Goal: Task Accomplishment & Management: Manage account settings

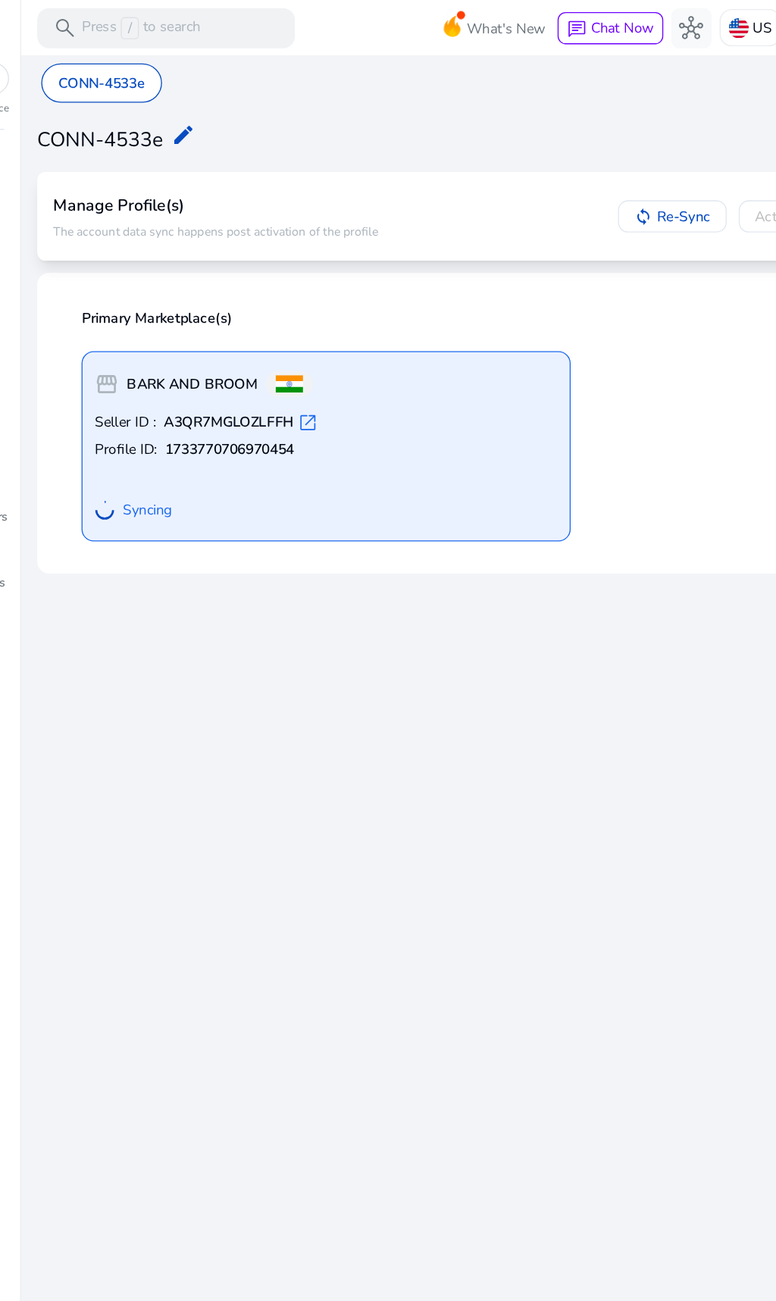
click at [593, 17] on img at bounding box center [600, 21] width 15 height 15
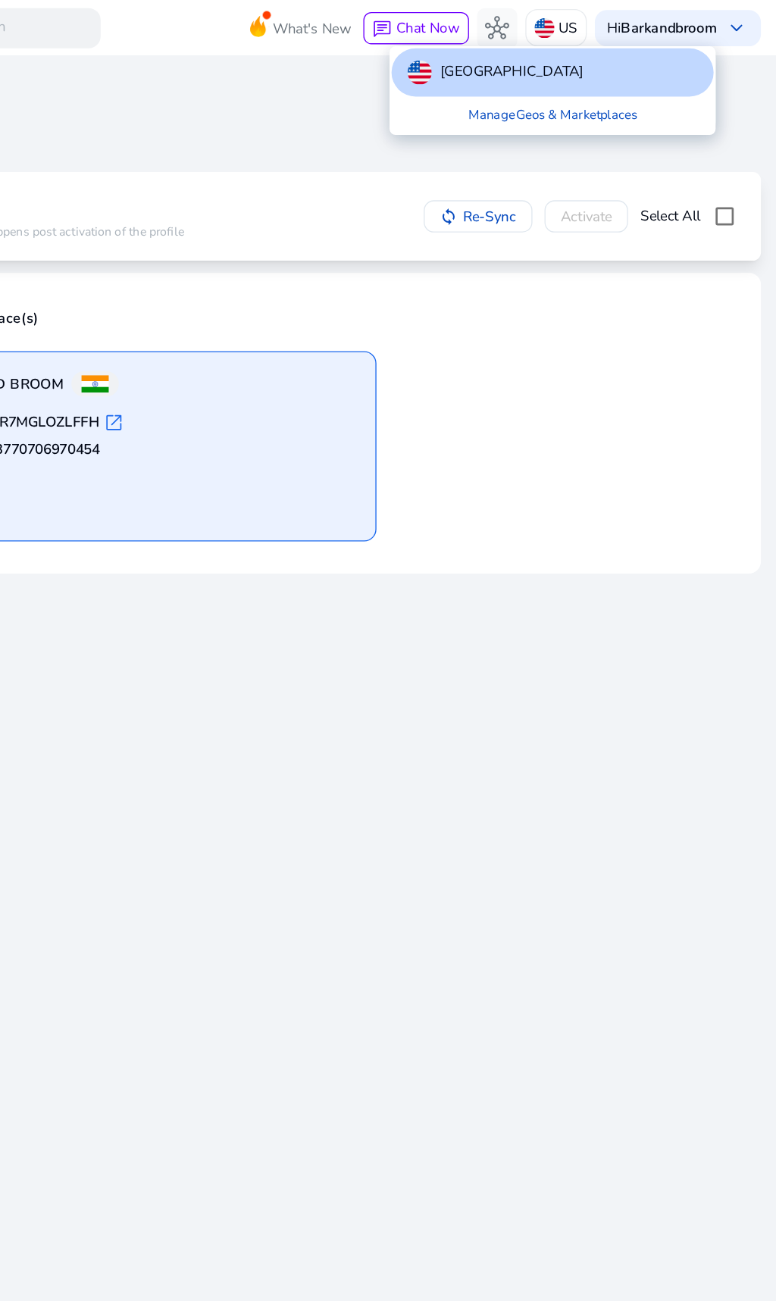
click at [531, 89] on link "Manage Geos & Marketplaces" at bounding box center [607, 86] width 152 height 27
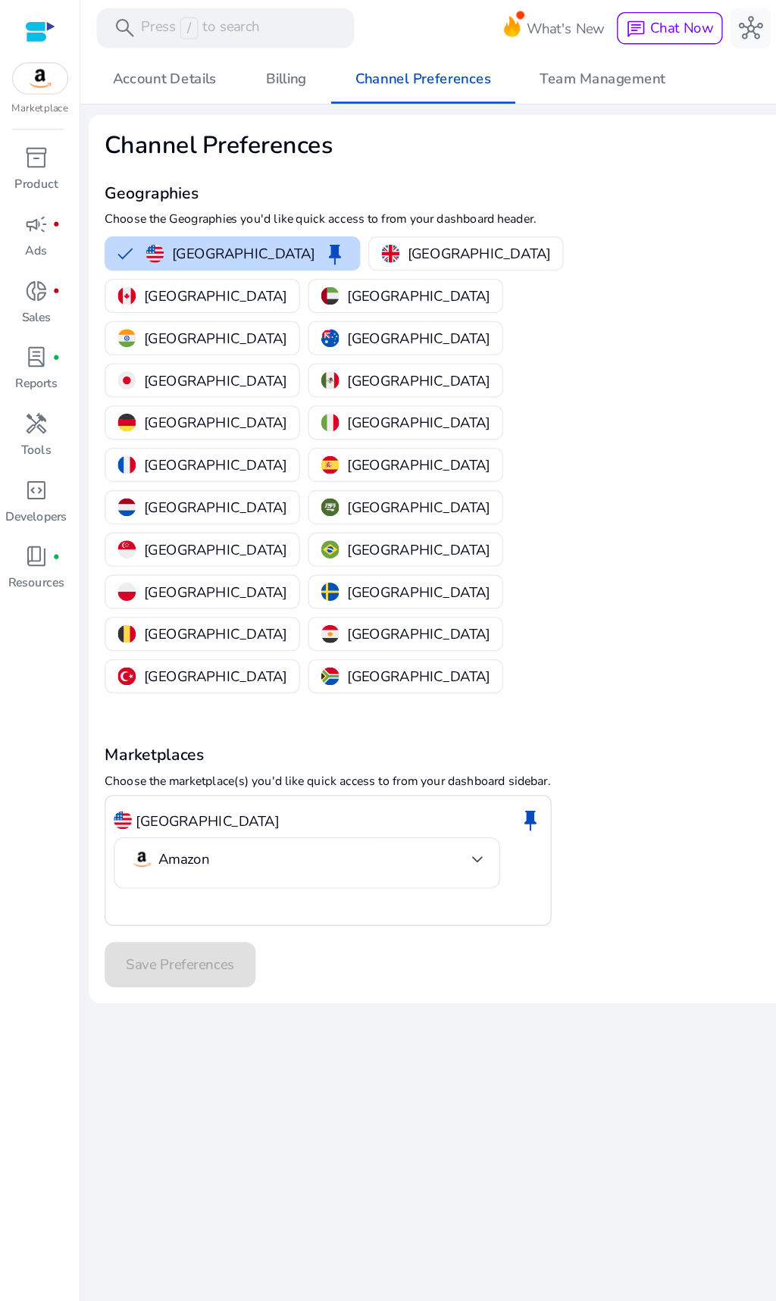
click at [102, 251] on img "button" at bounding box center [96, 255] width 14 height 14
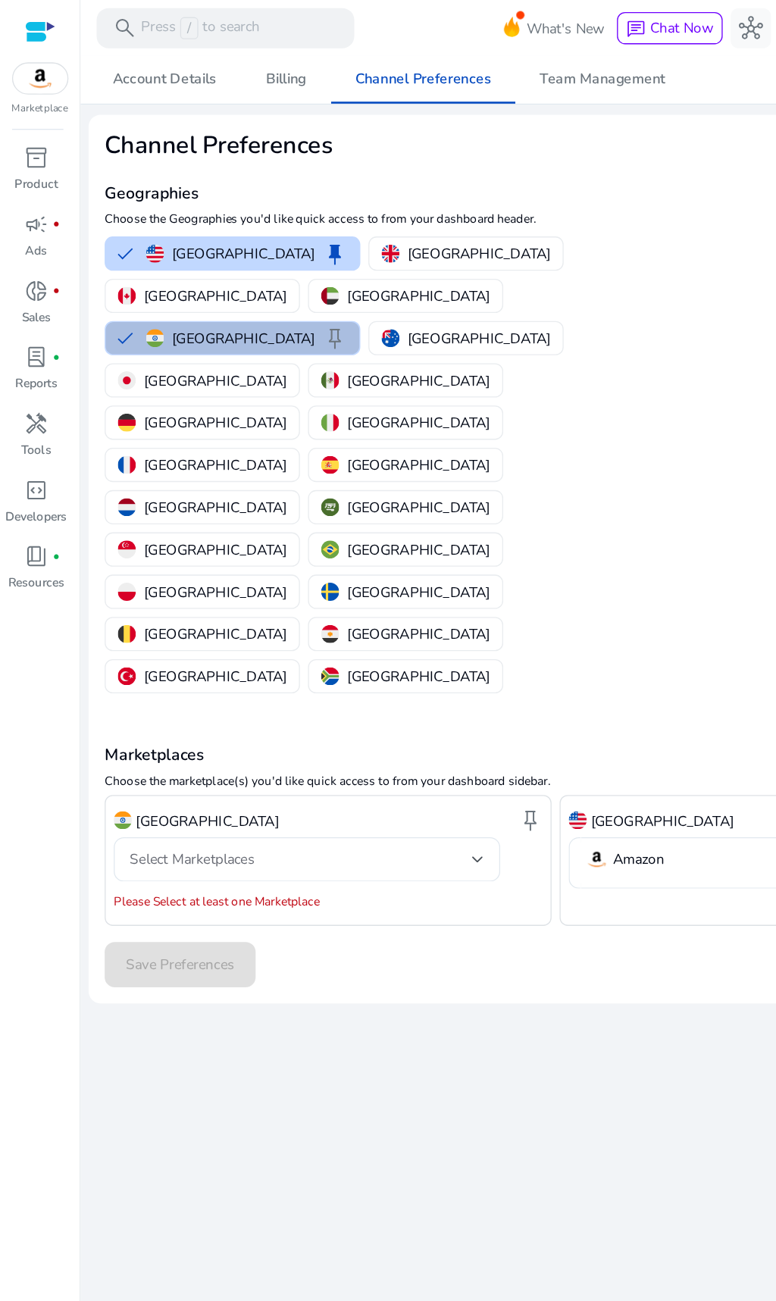
click at [184, 199] on p "[GEOGRAPHIC_DATA]" at bounding box center [184, 191] width 108 height 16
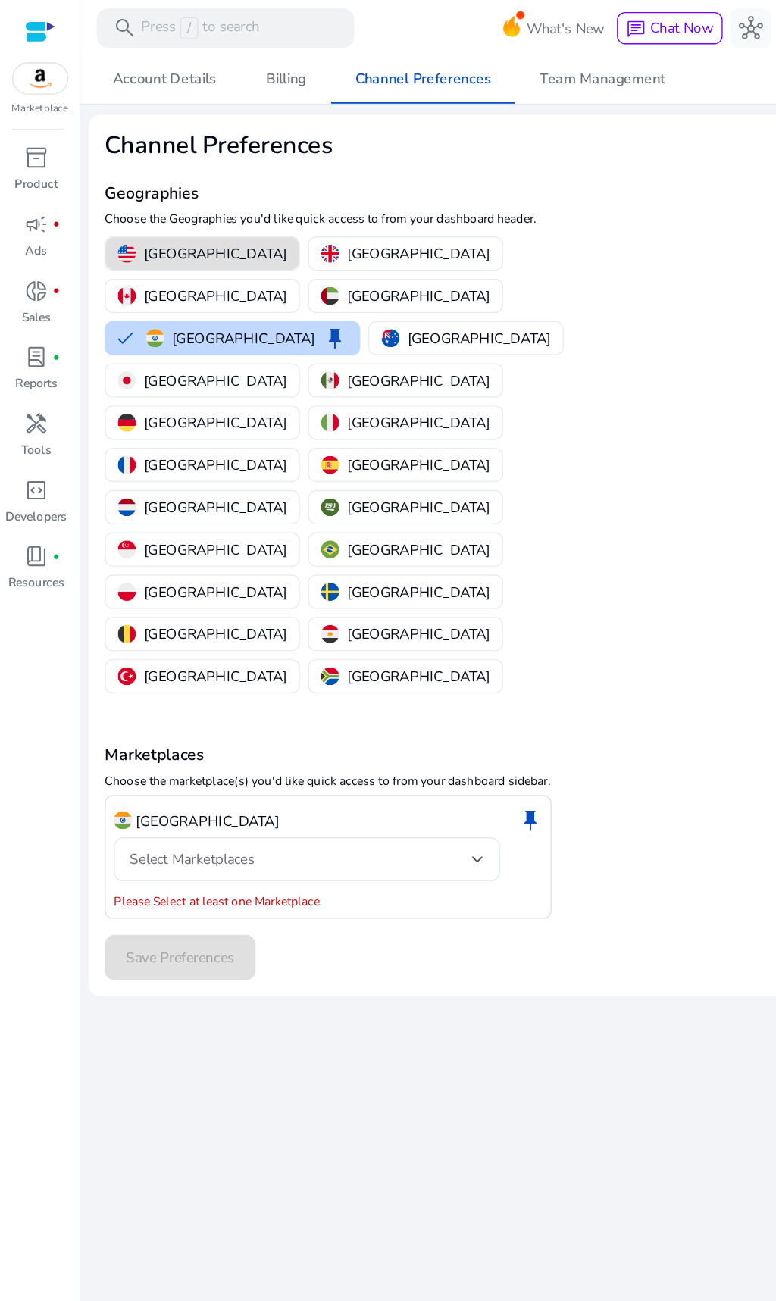
click at [267, 639] on div "Select Marketplaces" at bounding box center [227, 647] width 258 height 17
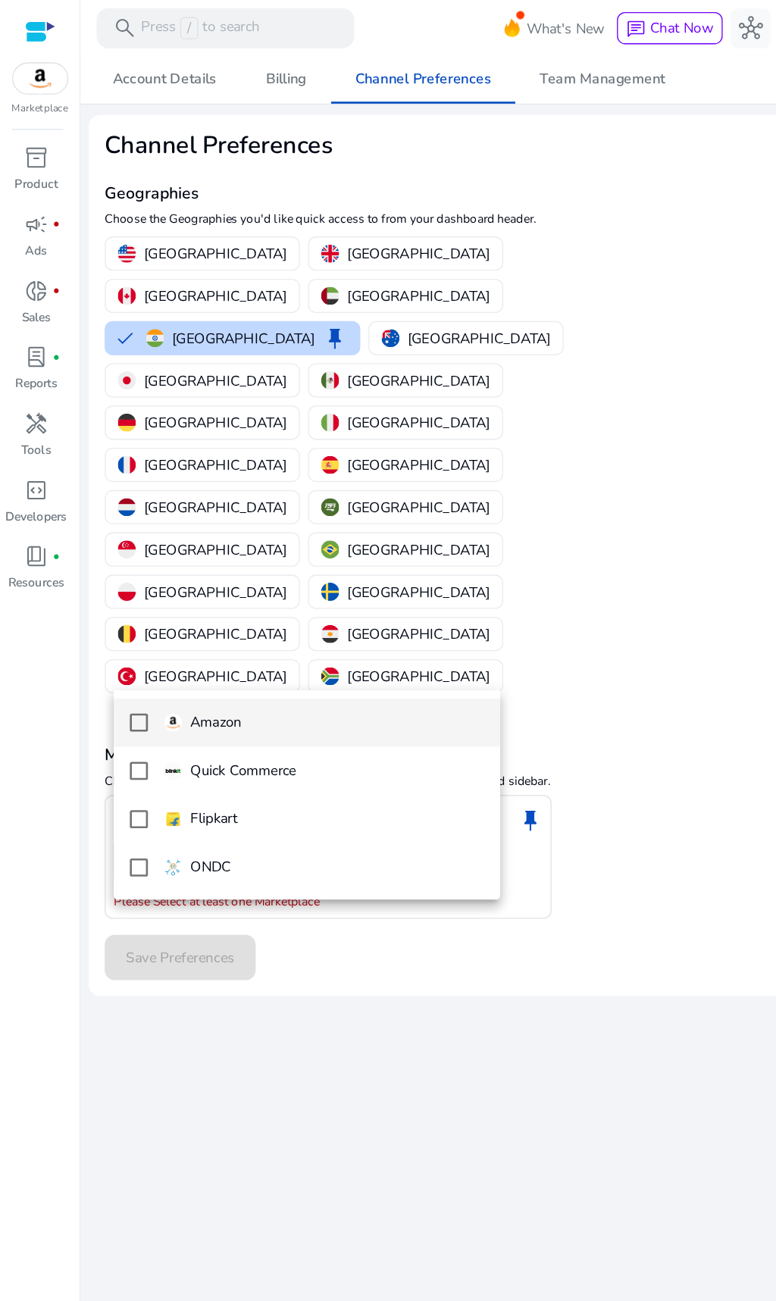
click at [268, 542] on span "Amazon" at bounding box center [243, 544] width 241 height 17
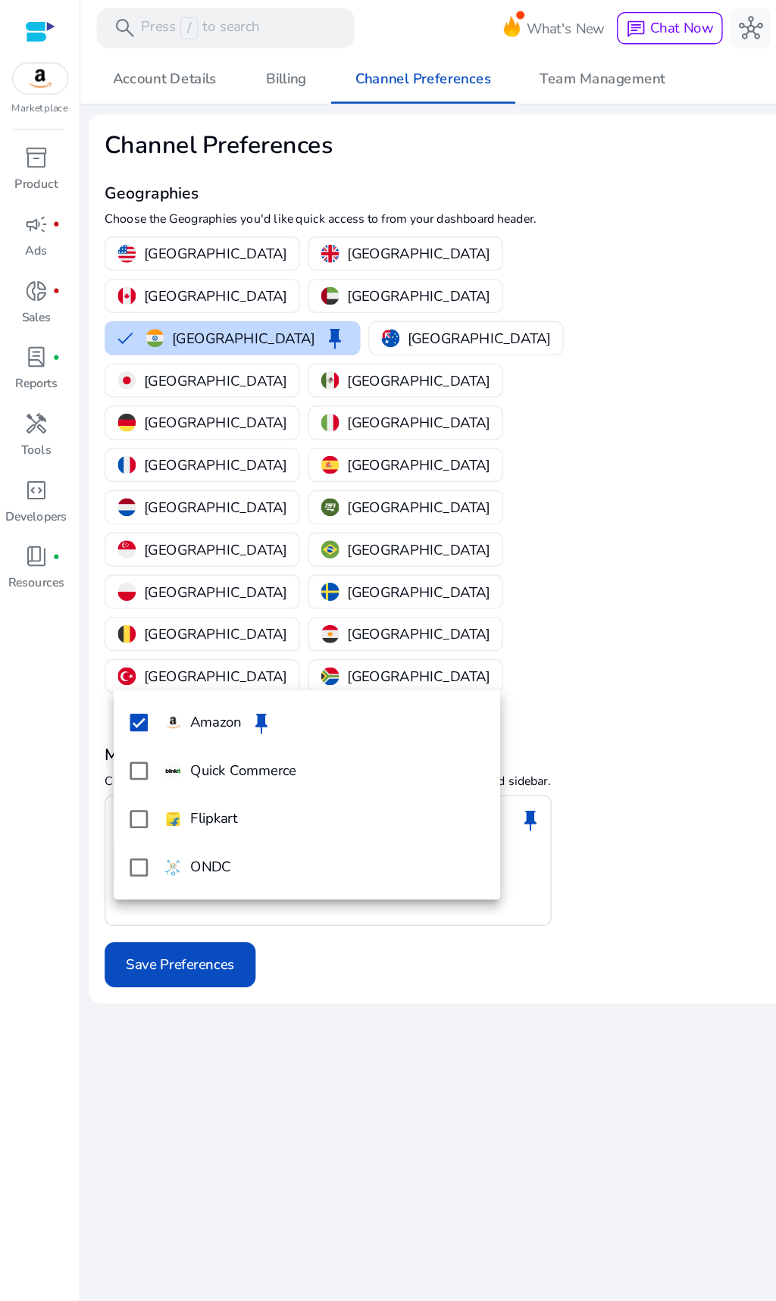
click at [300, 749] on div at bounding box center [388, 650] width 776 height 1301
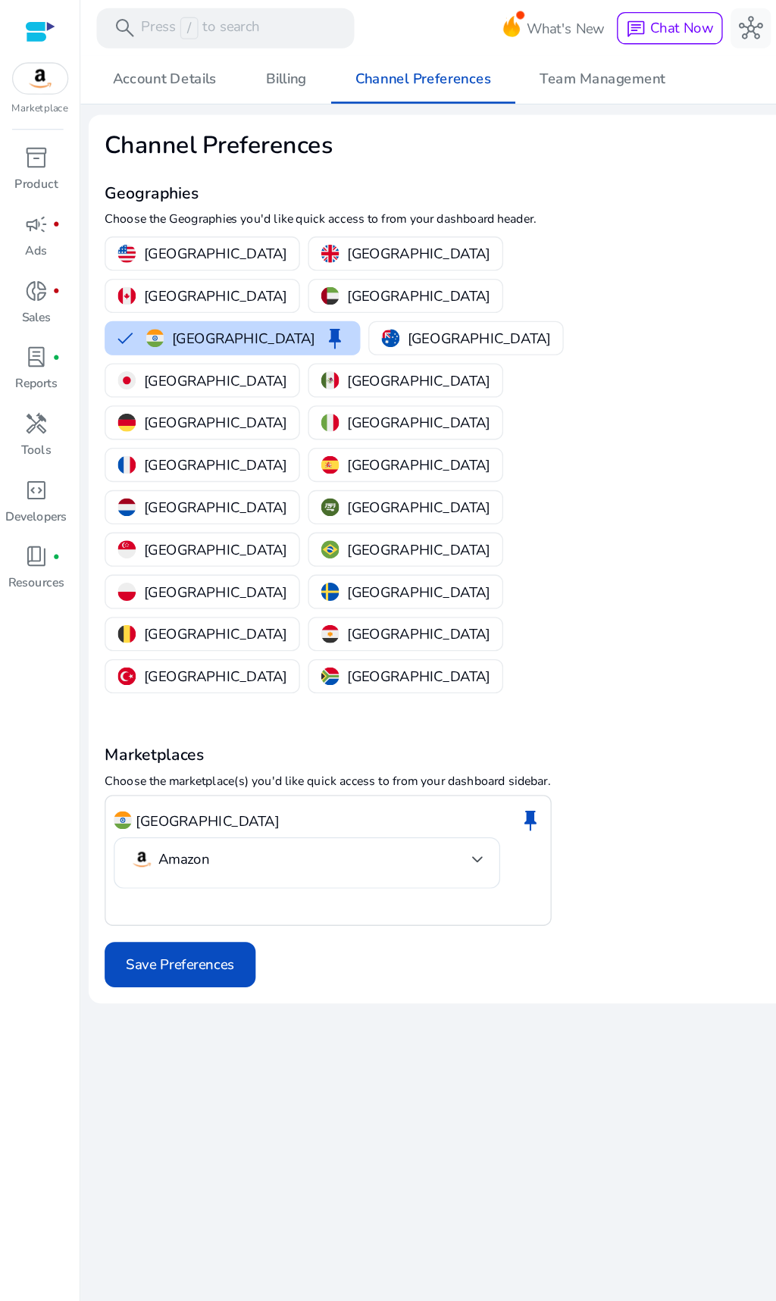
click at [163, 718] on span "Save Preferences" at bounding box center [136, 726] width 82 height 16
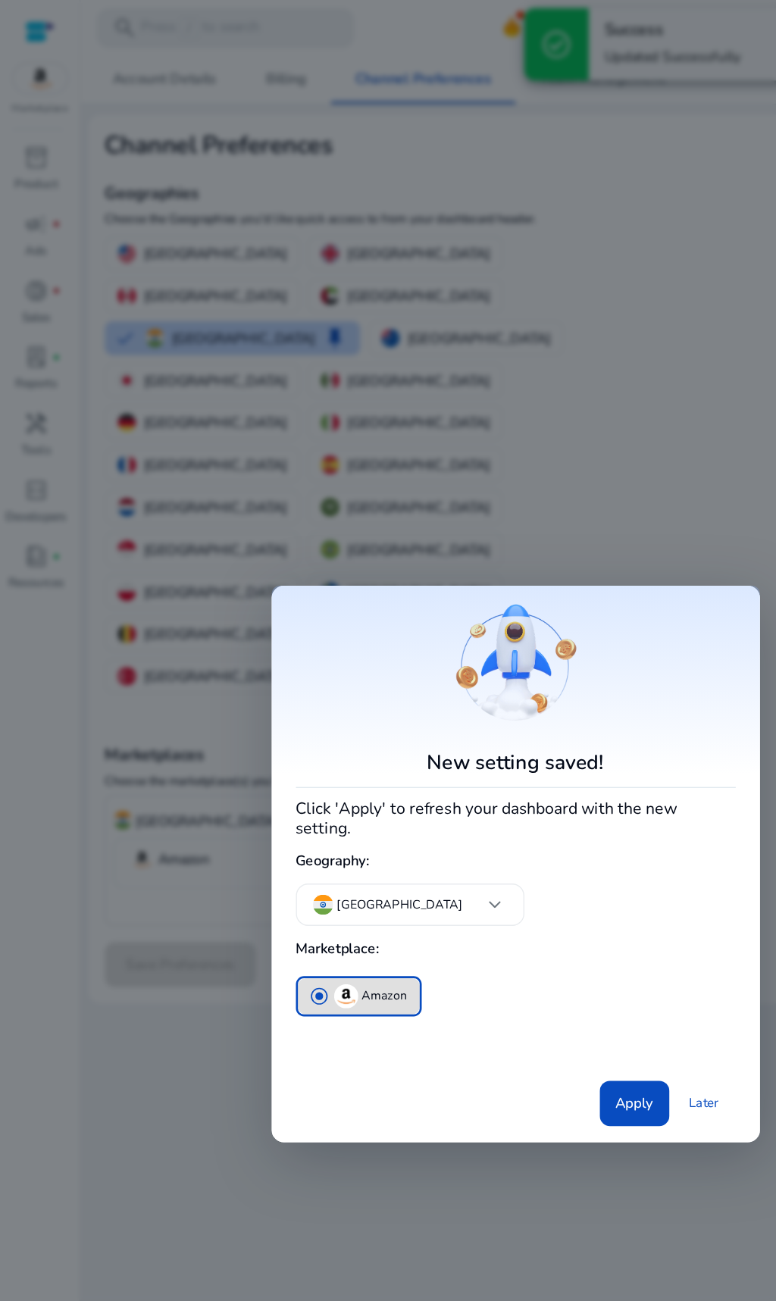
click at [464, 827] on span "Apply" at bounding box center [478, 831] width 28 height 16
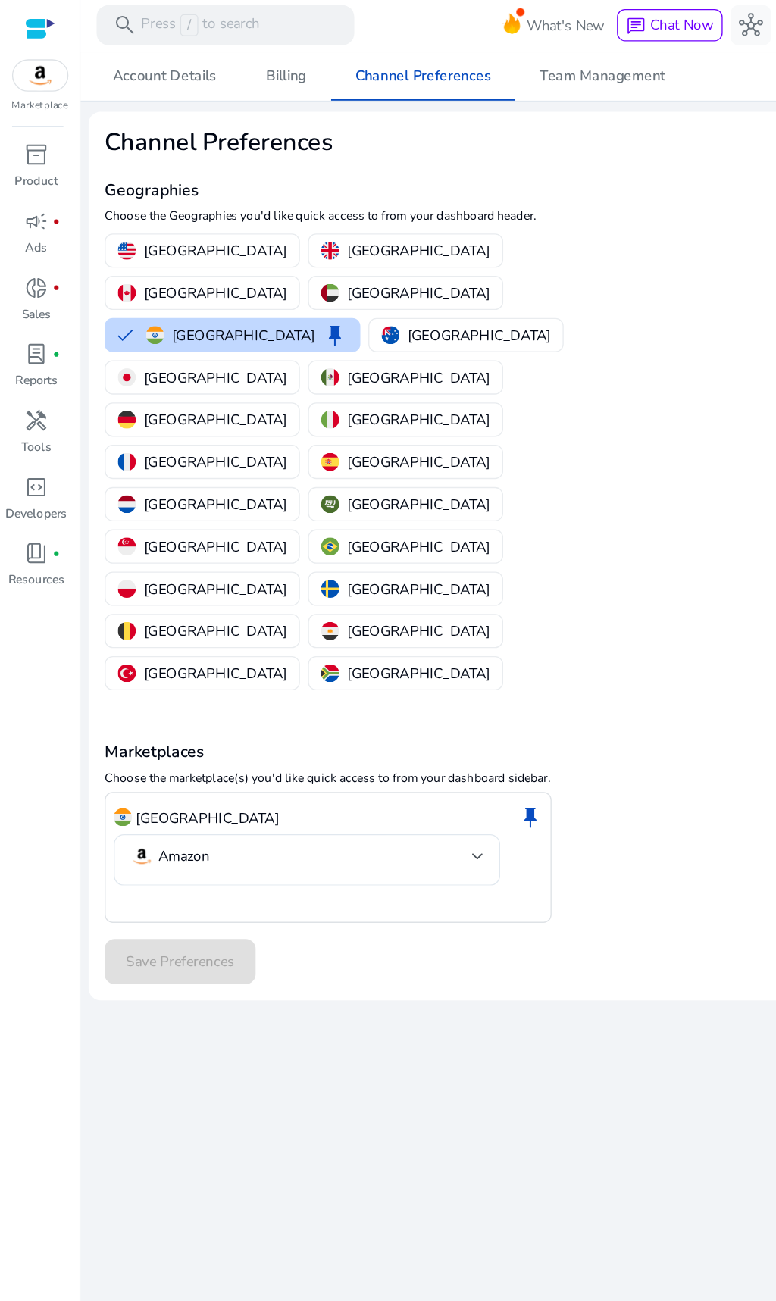
click at [31, 135] on p "Product" at bounding box center [27, 139] width 33 height 14
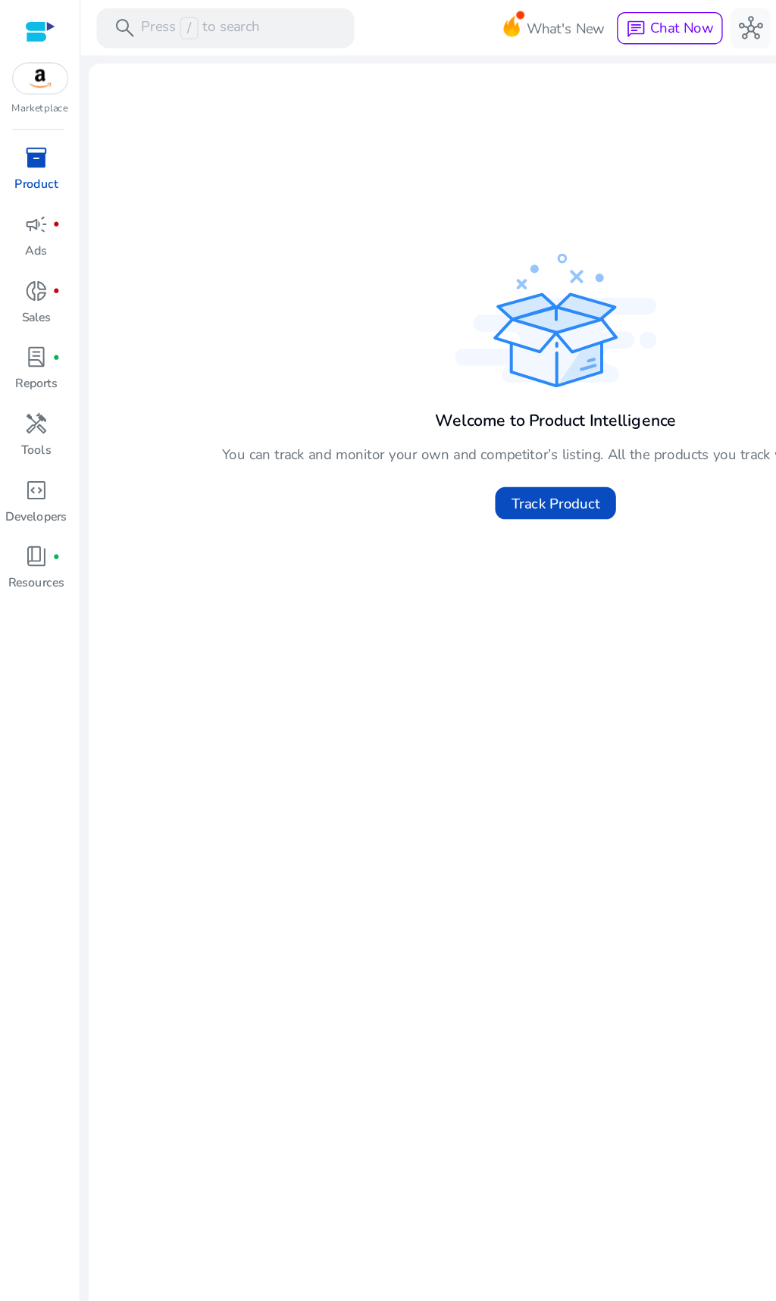
click at [414, 607] on div "We are getting things ready for you... Total Product: 0/2 Current Limit (2 Prod…" at bounding box center [418, 671] width 703 height 1259
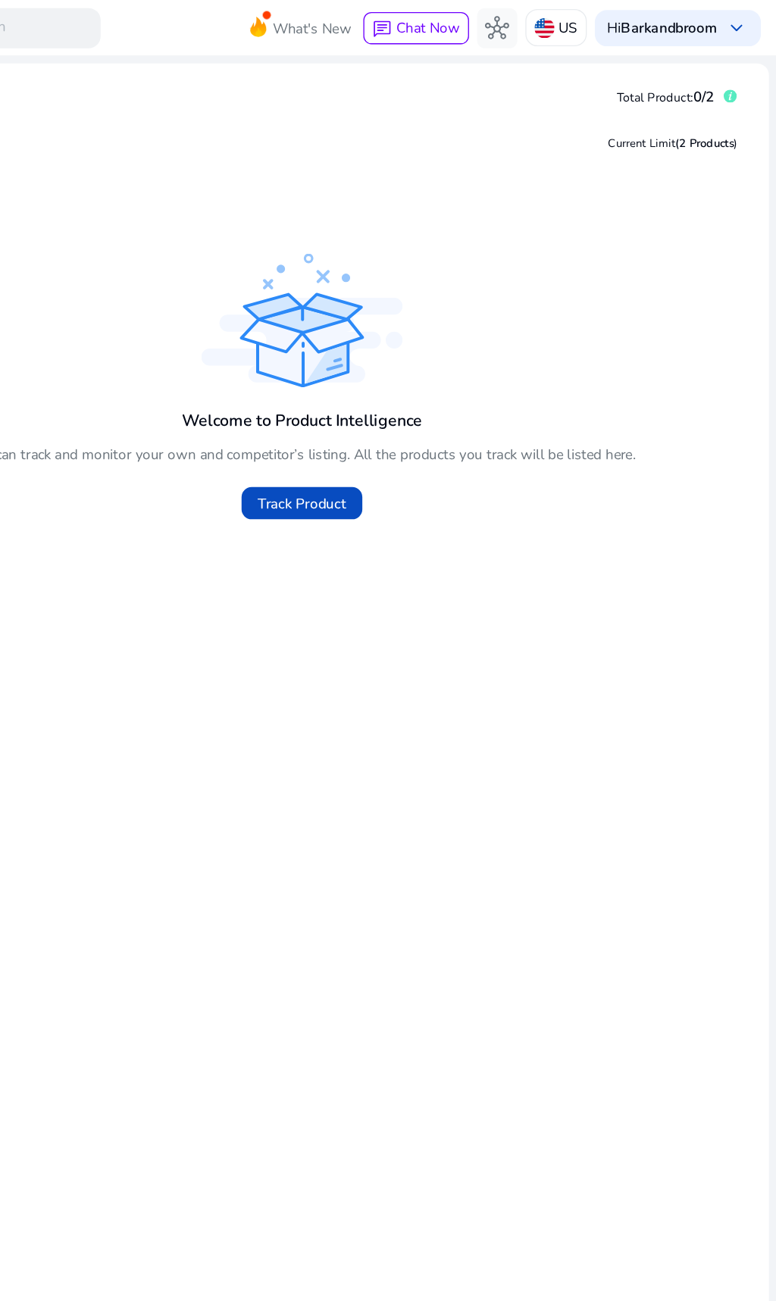
click at [385, 371] on span "Track Product" at bounding box center [418, 379] width 67 height 16
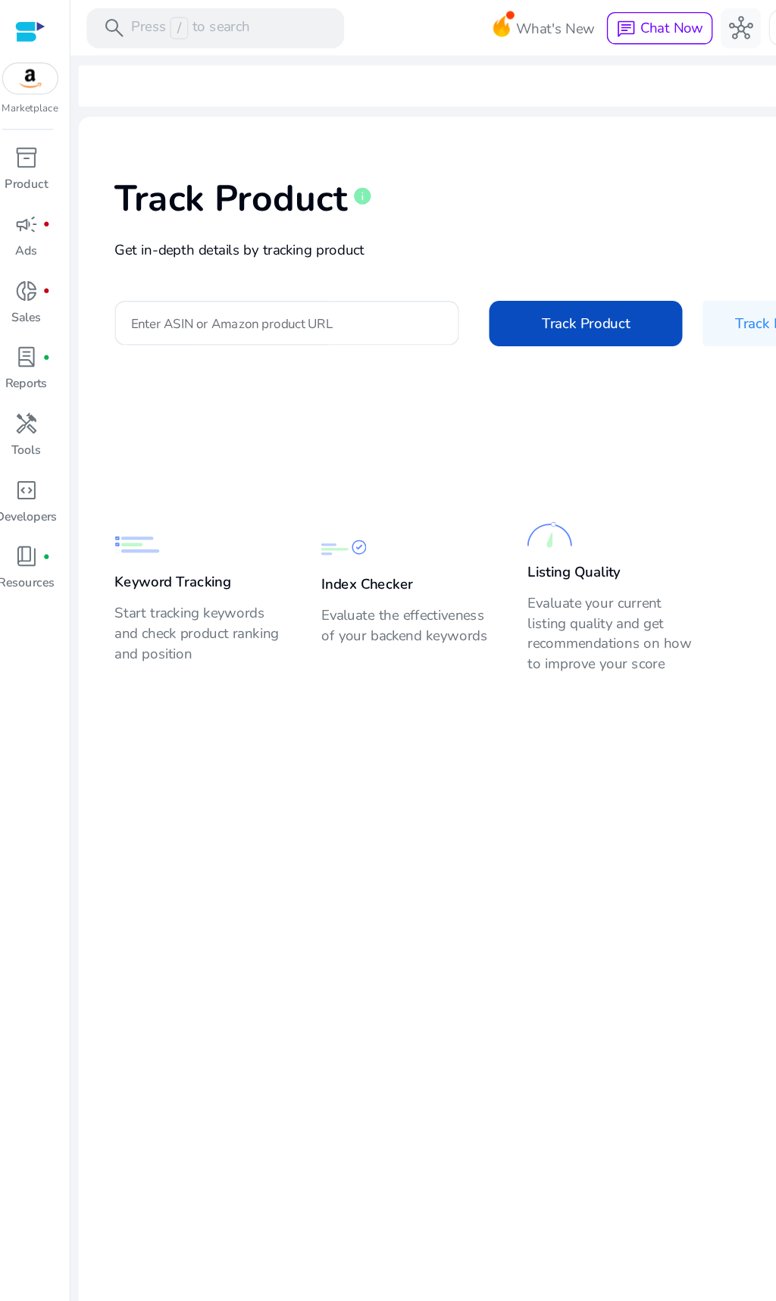
click at [11, 64] on img at bounding box center [30, 59] width 41 height 23
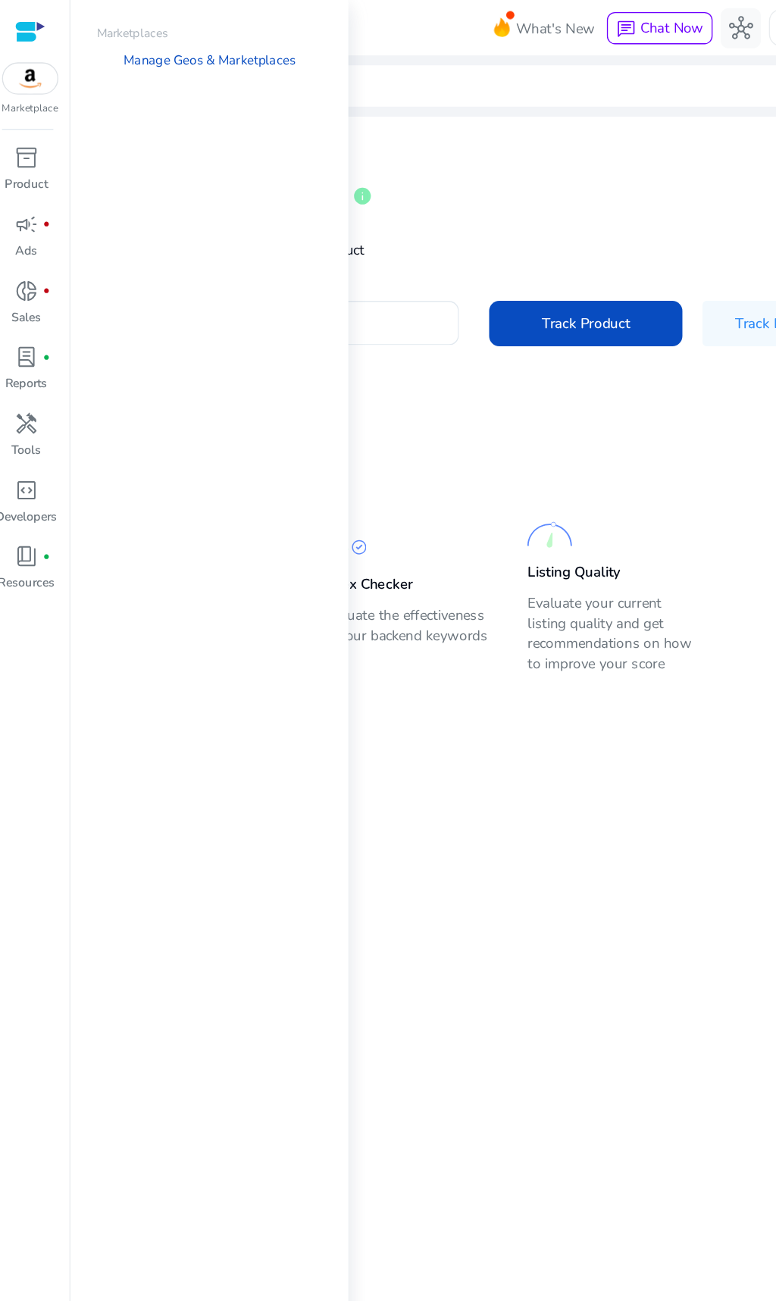
click at [185, 49] on link "Manage Geos & Marketplaces" at bounding box center [166, 45] width 154 height 27
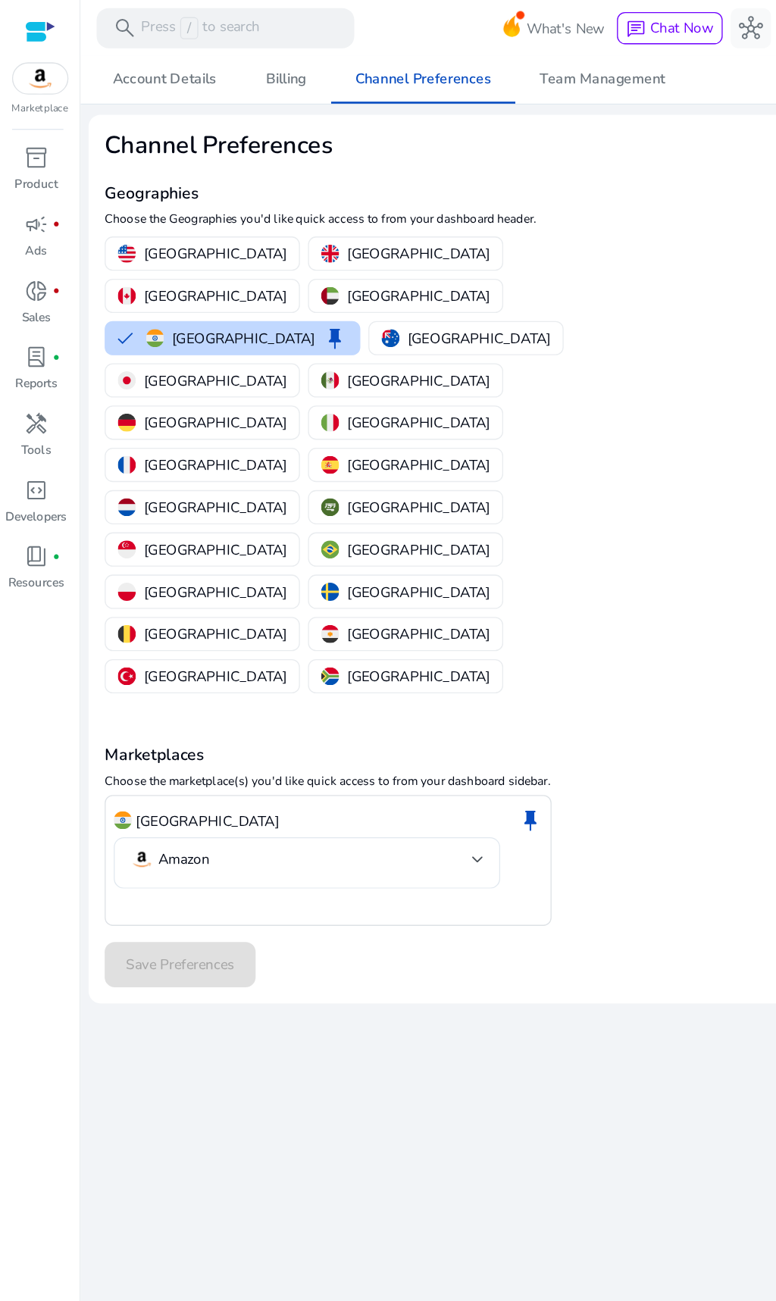
click at [427, 691] on div "We are getting things ready for you... Account Details Billing Channel Preferen…" at bounding box center [418, 671] width 703 height 1259
click at [25, 27] on div at bounding box center [30, 23] width 23 height 17
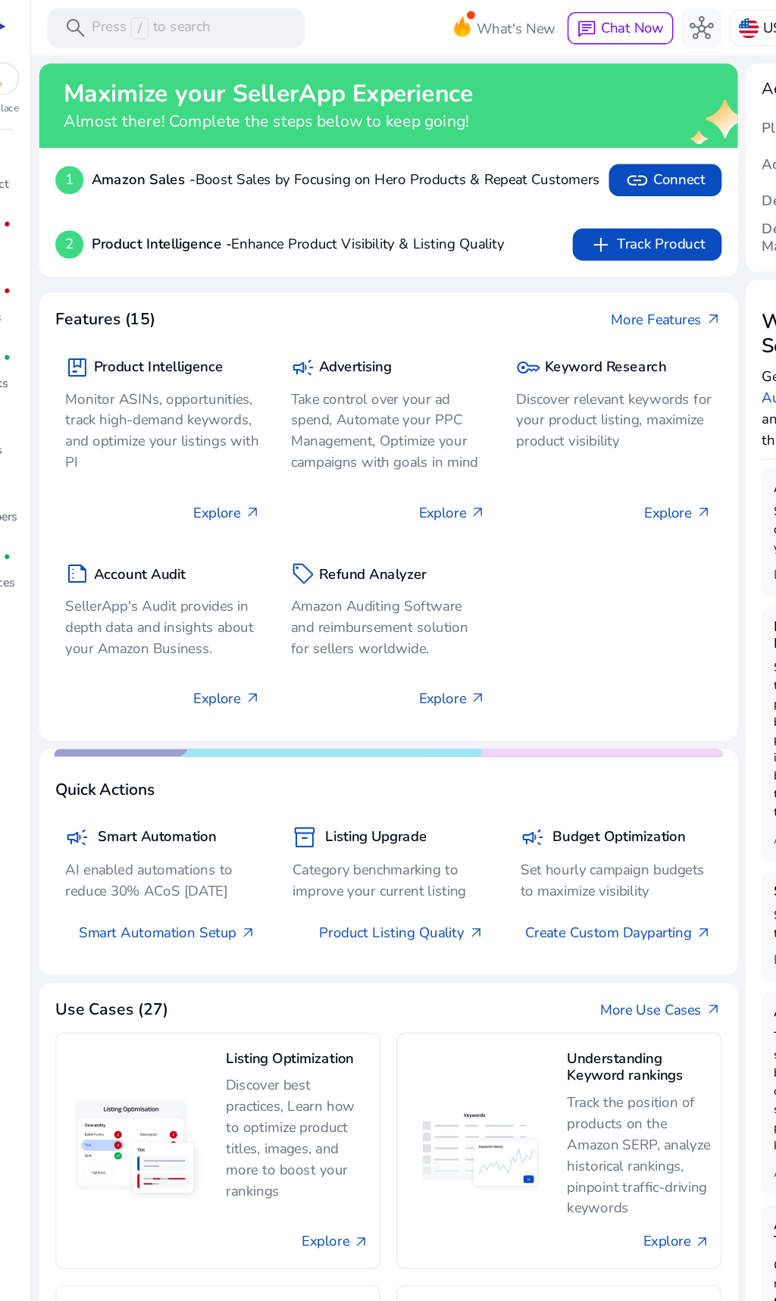
click at [505, 125] on span at bounding box center [537, 135] width 85 height 36
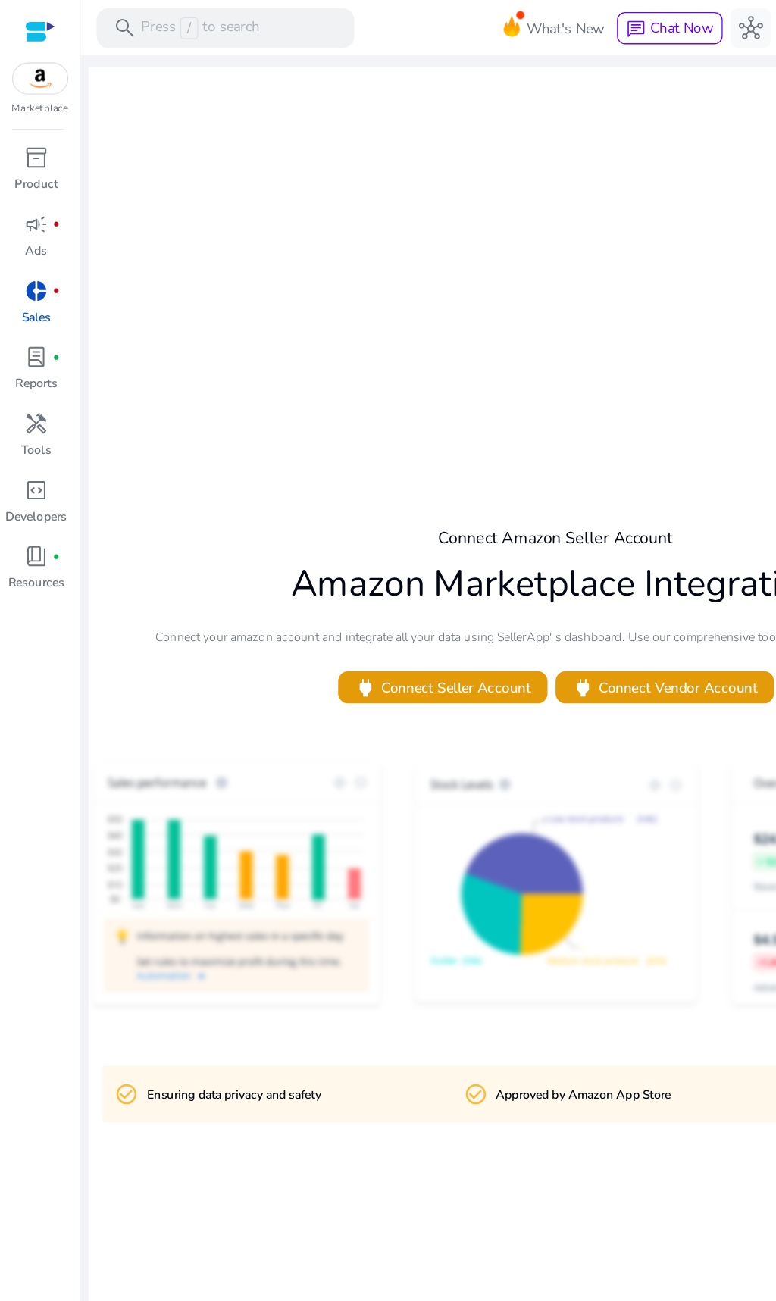
click at [347, 509] on span "power Connect Seller Account" at bounding box center [333, 517] width 133 height 17
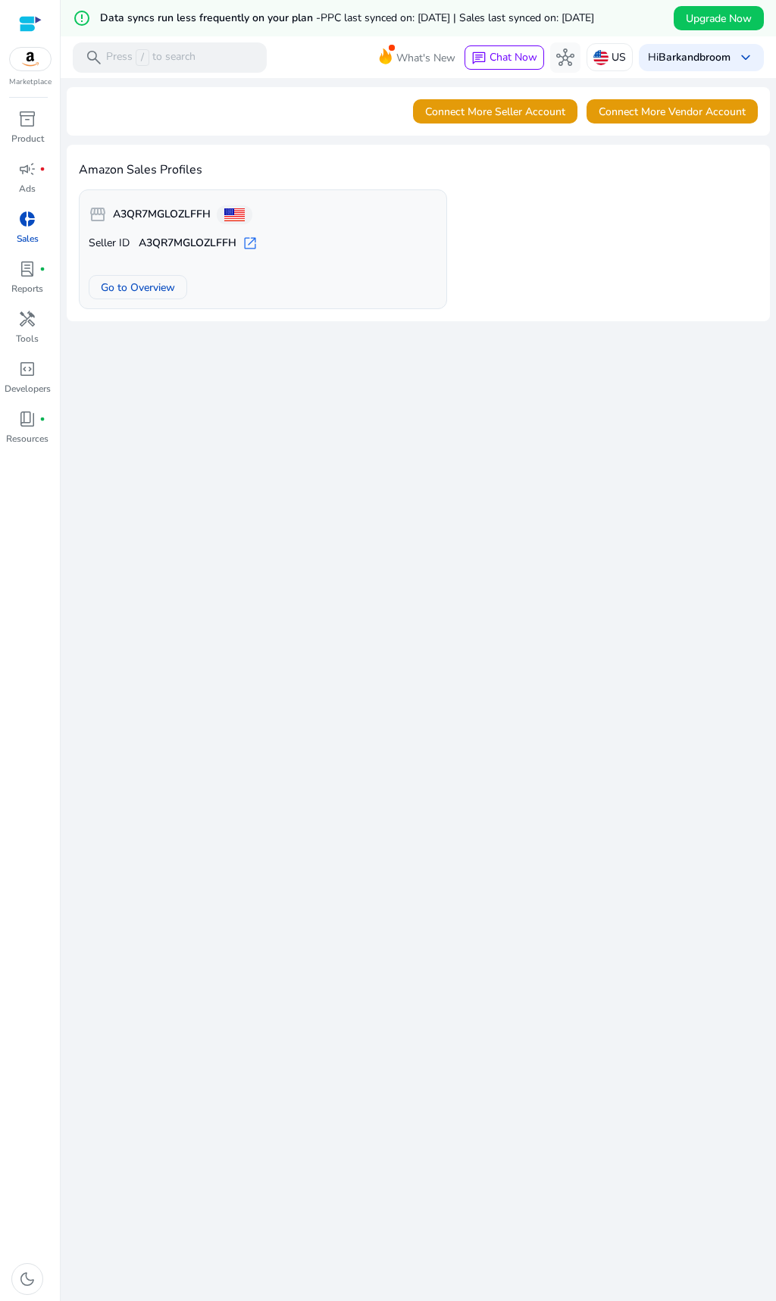
click at [151, 295] on span "Go to Overview" at bounding box center [138, 288] width 74 height 16
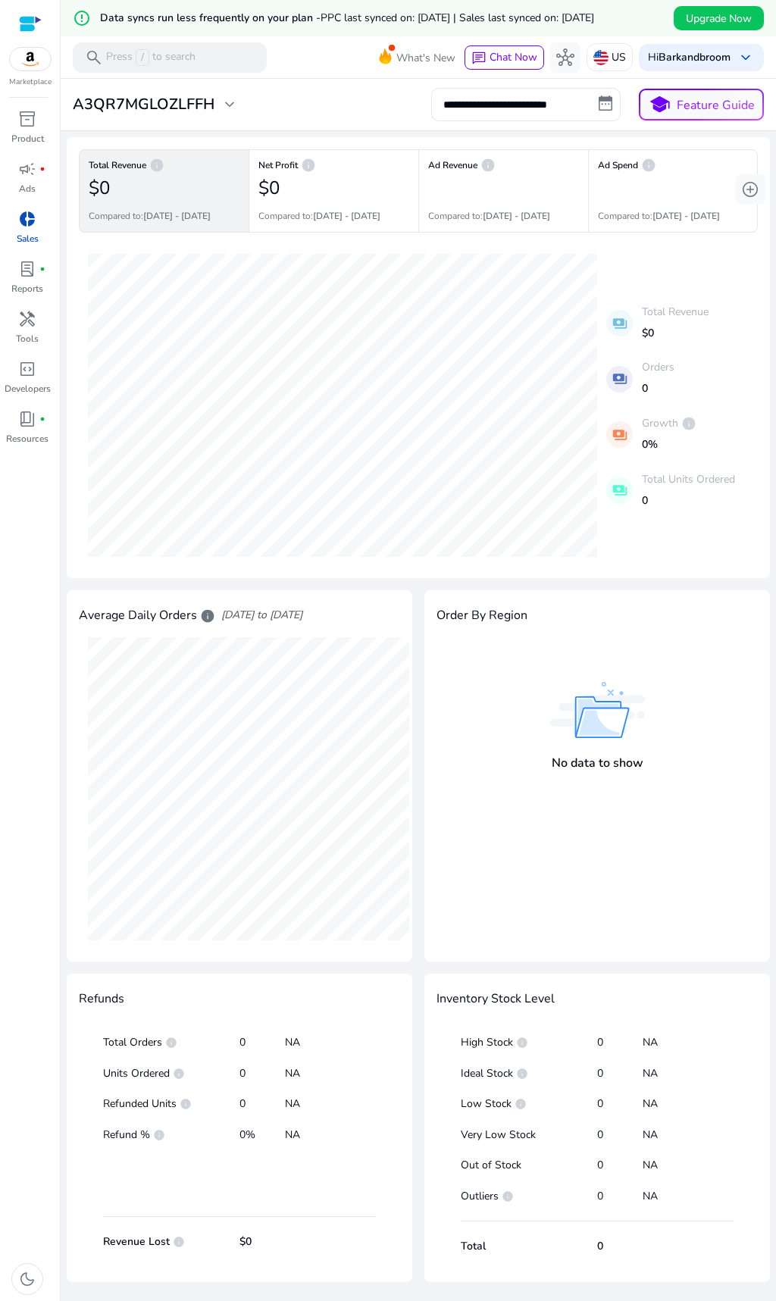
scroll to position [58, 0]
click at [595, 65] on img at bounding box center [600, 57] width 15 height 15
click at [472, 436] on div at bounding box center [388, 650] width 776 height 1301
click at [21, 164] on span "campaign" at bounding box center [27, 169] width 18 height 18
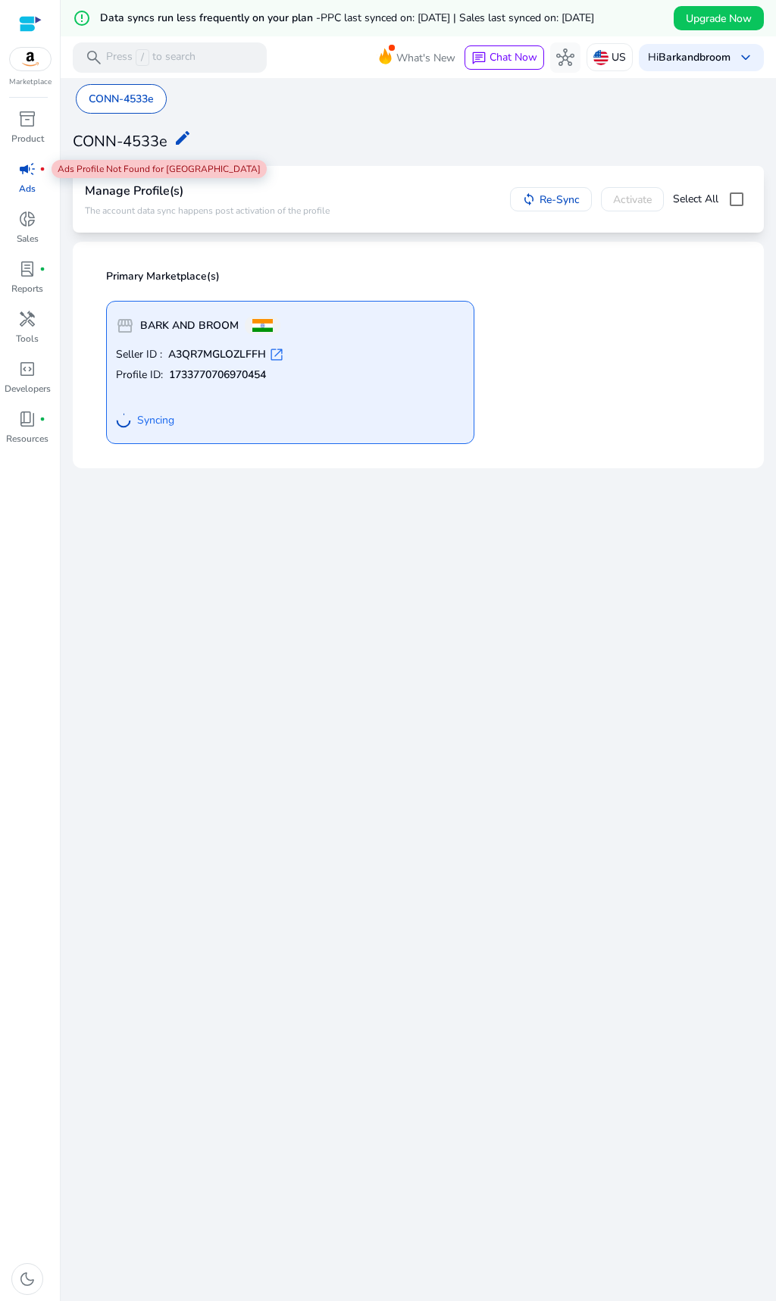
click at [595, 65] on img at bounding box center [600, 57] width 15 height 15
click at [602, 140] on link "Manage Geos & Marketplaces" at bounding box center [607, 144] width 152 height 27
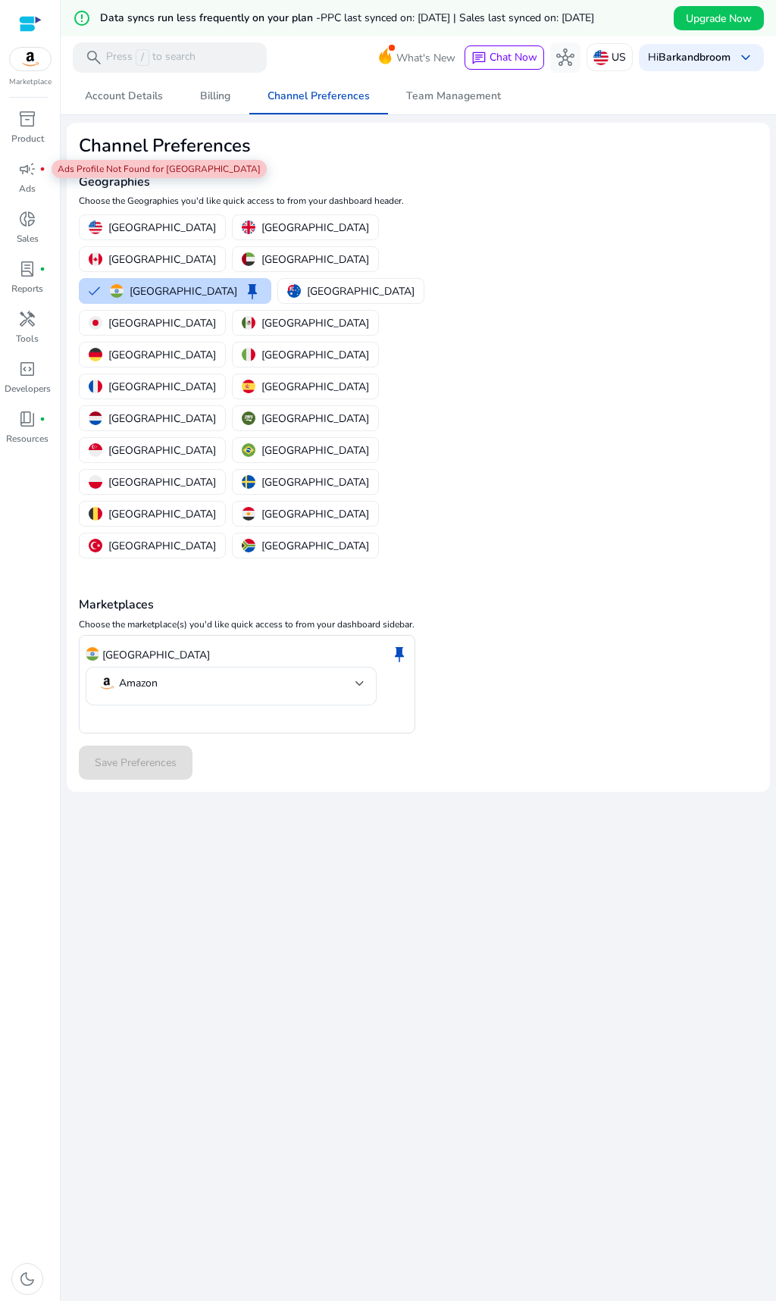
click at [331, 700] on div "We are getting things ready for you... Account Details Billing Channel Preferen…" at bounding box center [418, 707] width 703 height 1259
click at [180, 746] on div "Save Preferences" at bounding box center [418, 763] width 679 height 34
click at [341, 690] on div "We are getting things ready for you... Account Details Billing Channel Preferen…" at bounding box center [418, 707] width 703 height 1259
click at [22, 186] on p "Ads" at bounding box center [27, 189] width 17 height 14
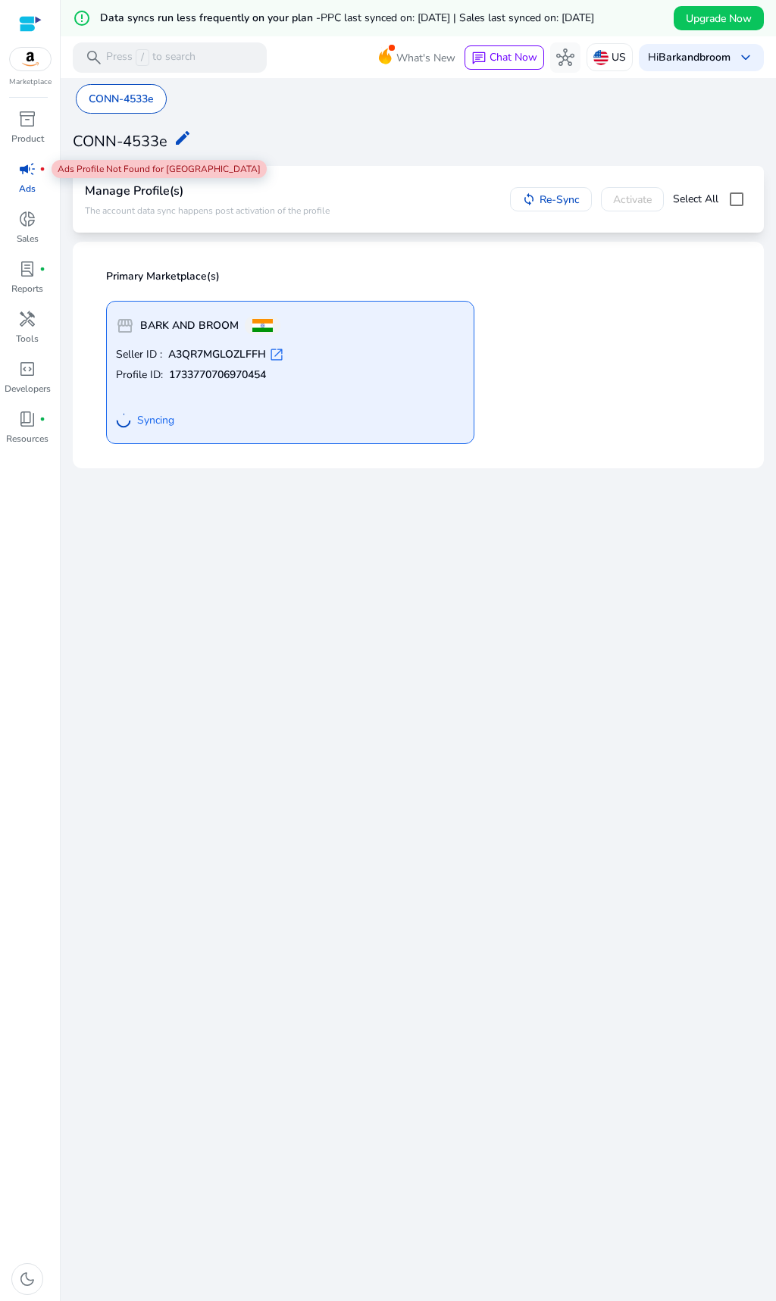
click at [549, 208] on span "Re-Sync" at bounding box center [559, 200] width 40 height 16
click at [229, 801] on div "We are getting things ready for you... CONN-4533e CONN-4533e edit Manage Profil…" at bounding box center [418, 707] width 703 height 1259
click at [215, 834] on div "We are getting things ready for you... CONN-4533e CONN-4533e edit Manage Profil…" at bounding box center [418, 707] width 703 height 1259
click at [711, 17] on span "Upgrade Now" at bounding box center [719, 19] width 66 height 16
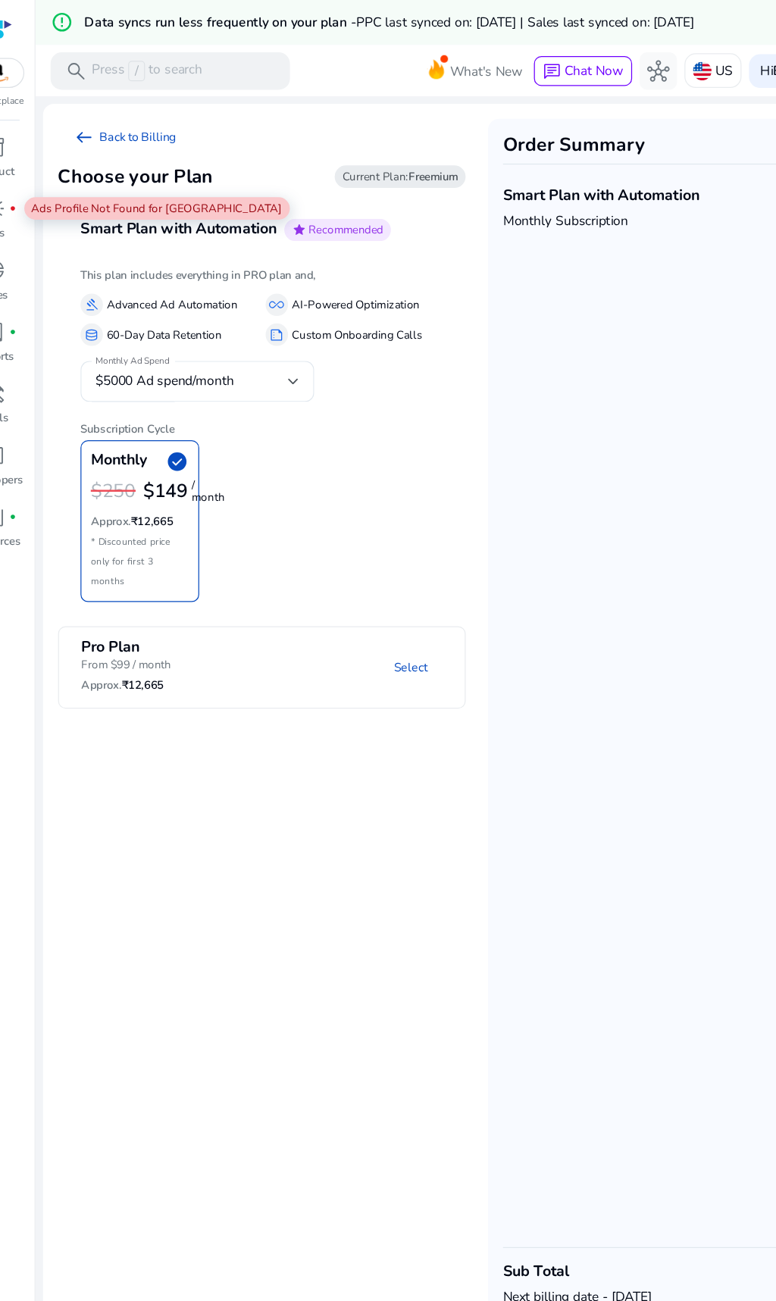
click at [203, 317] on div "$5000 Ad spend/month" at bounding box center [187, 309] width 156 height 17
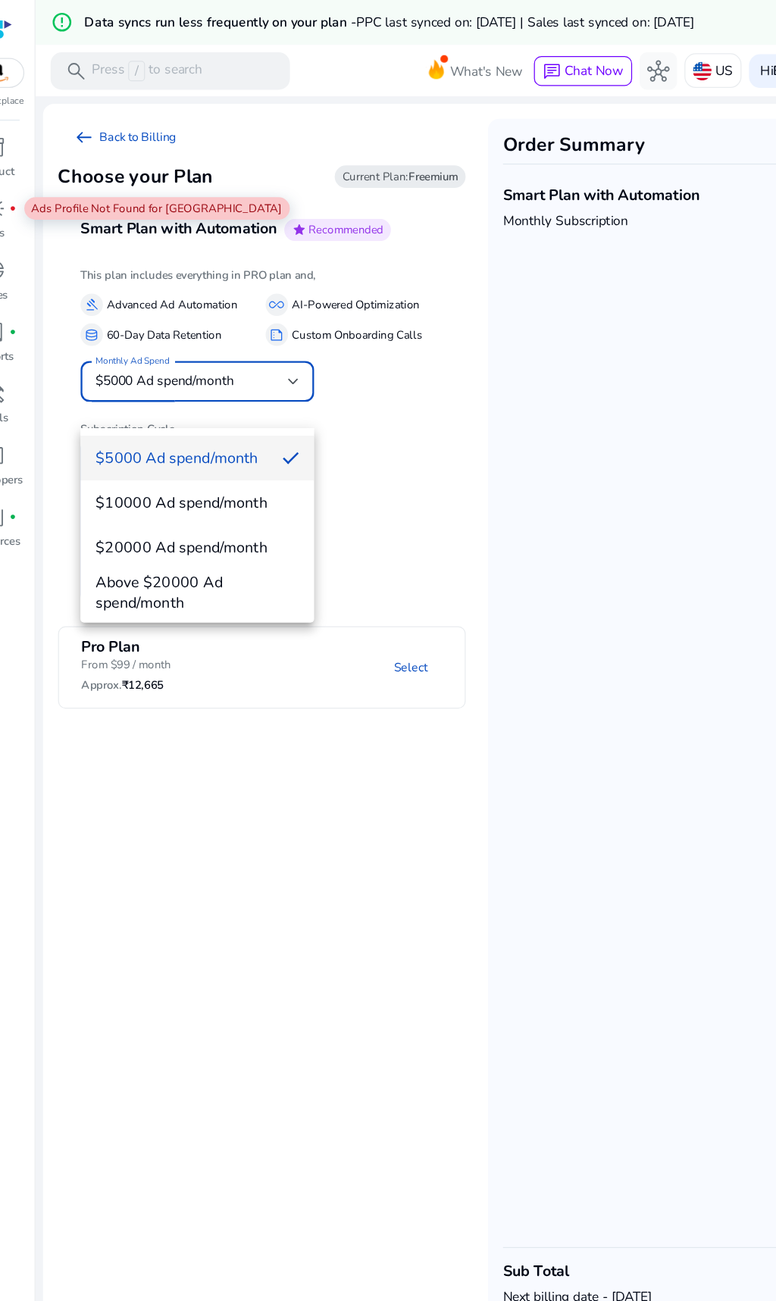
click at [347, 694] on div at bounding box center [388, 650] width 776 height 1301
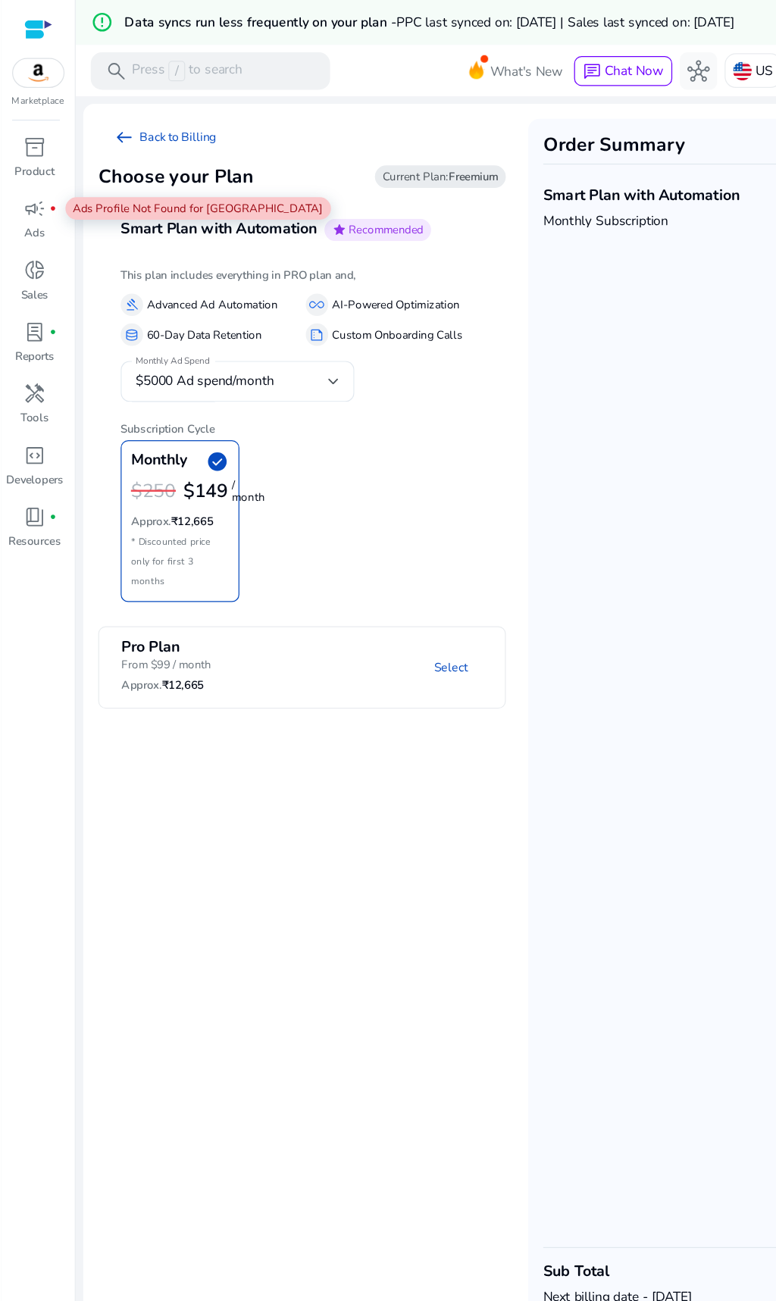
click at [34, 178] on span "campaign" at bounding box center [27, 169] width 18 height 18
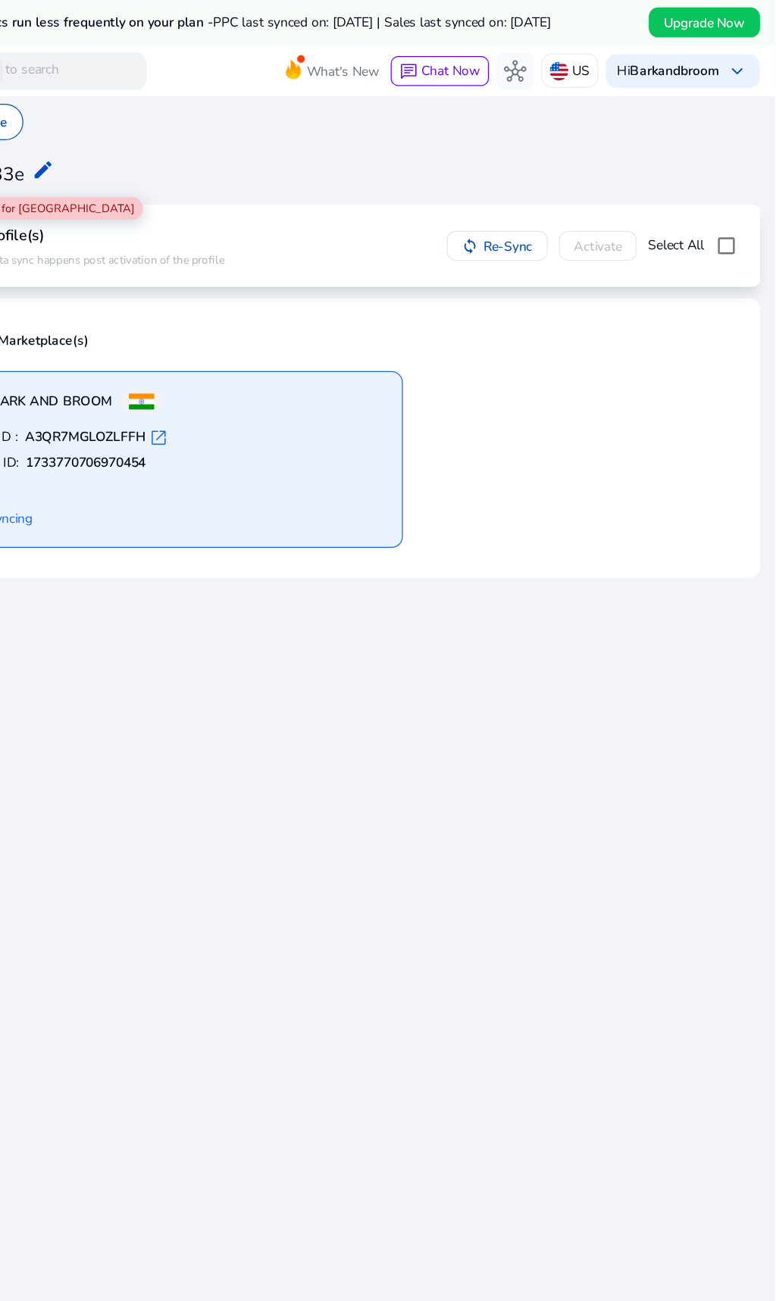
scroll to position [0, 1]
click at [593, 65] on img at bounding box center [600, 57] width 15 height 15
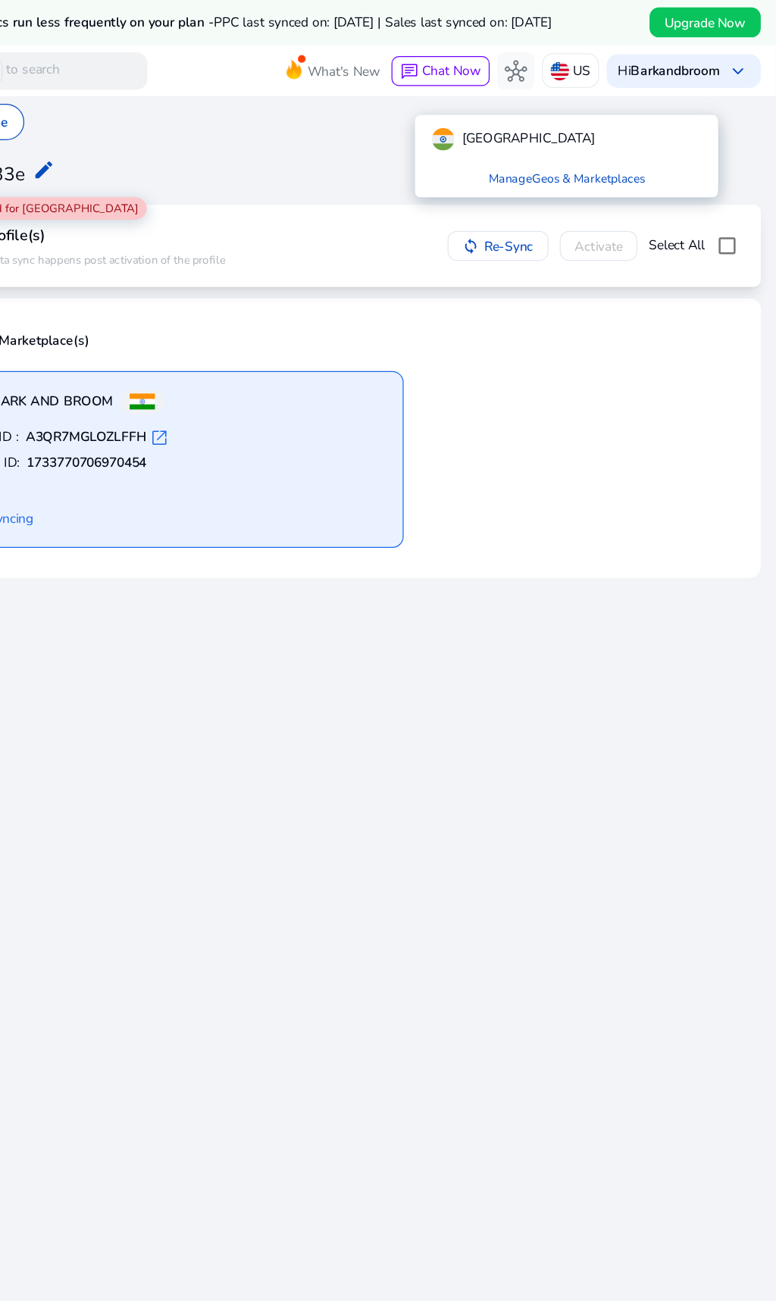
click at [521, 114] on p "[GEOGRAPHIC_DATA]" at bounding box center [575, 113] width 108 height 18
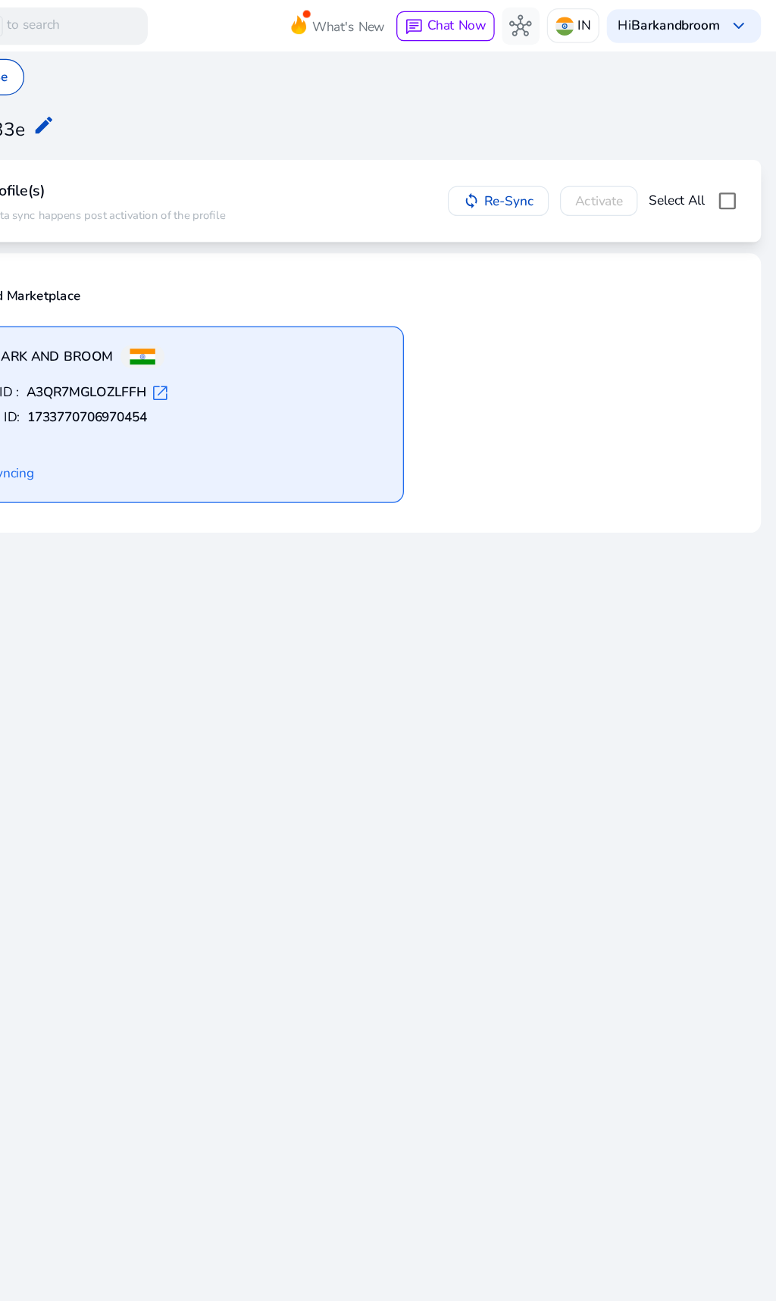
scroll to position [0, 0]
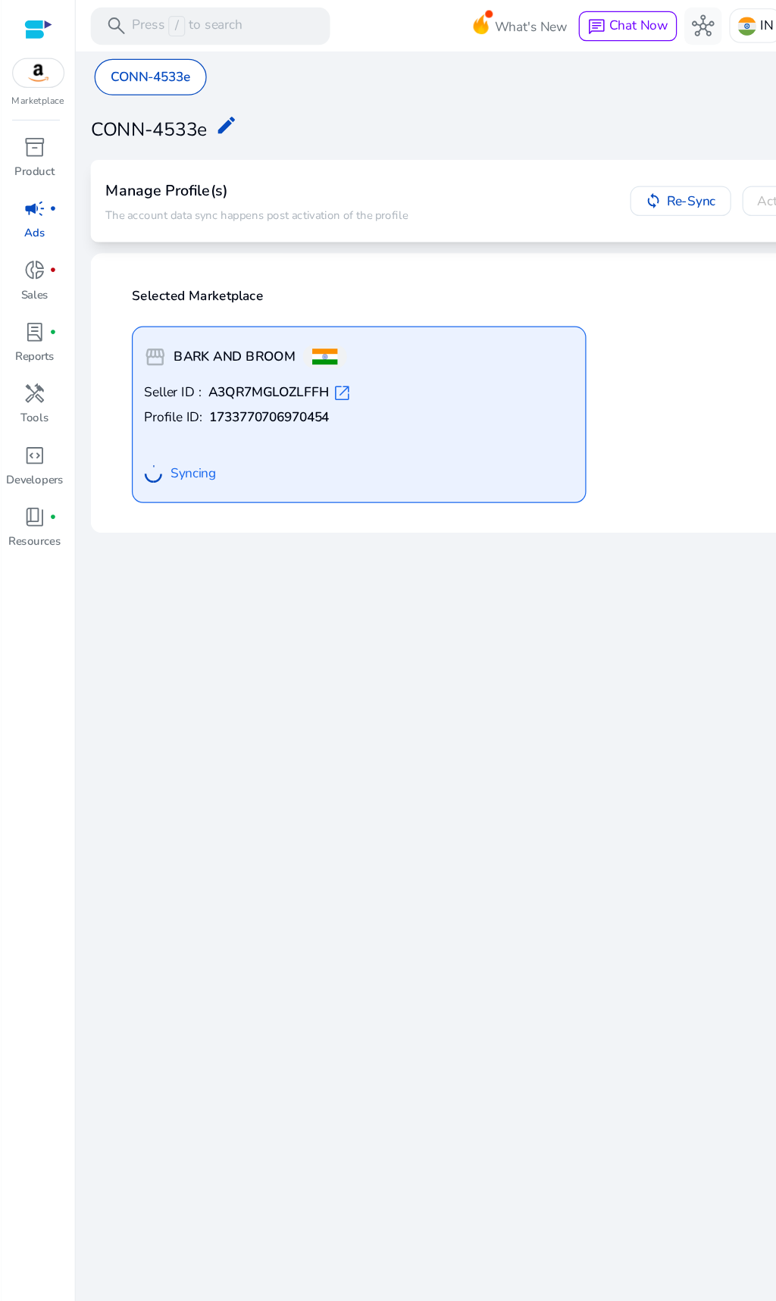
click at [25, 236] on p "Sales" at bounding box center [28, 239] width 22 height 14
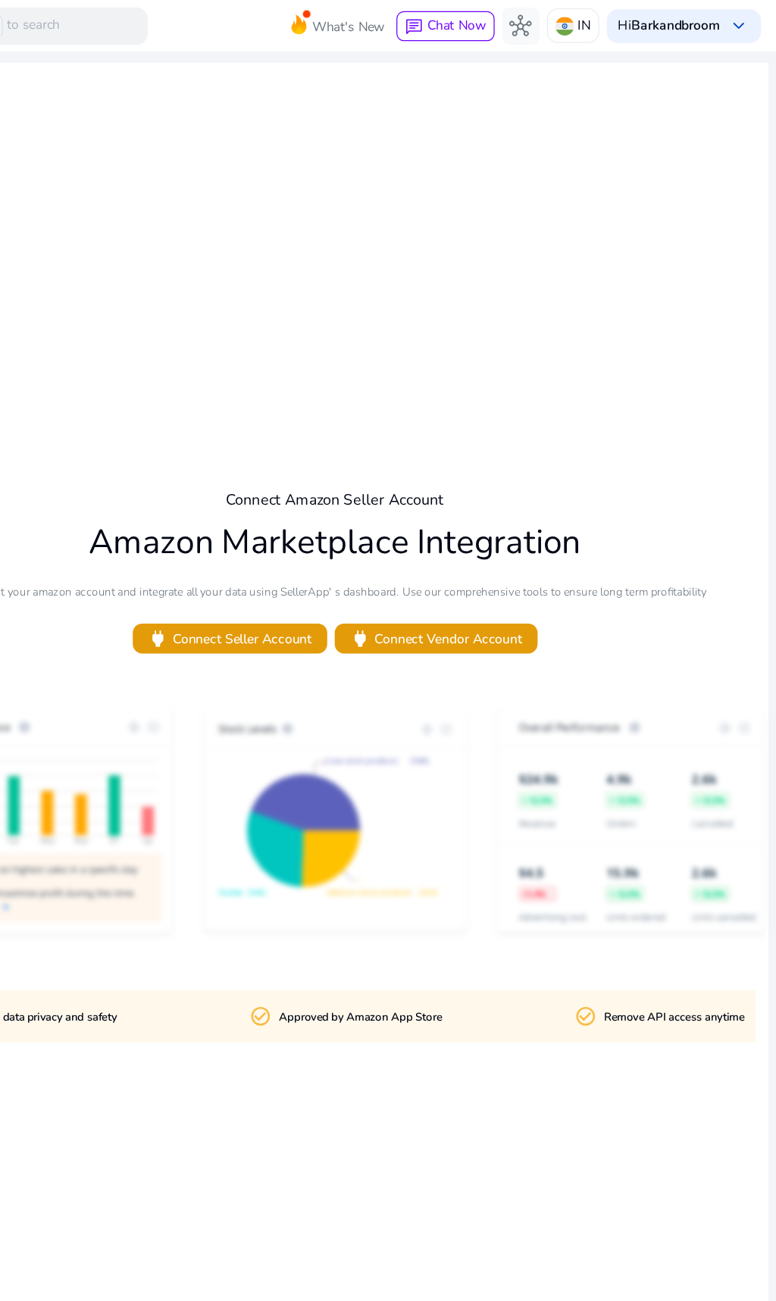
scroll to position [0, 1]
click at [267, 509] on span "power Connect Seller Account" at bounding box center [333, 517] width 133 height 17
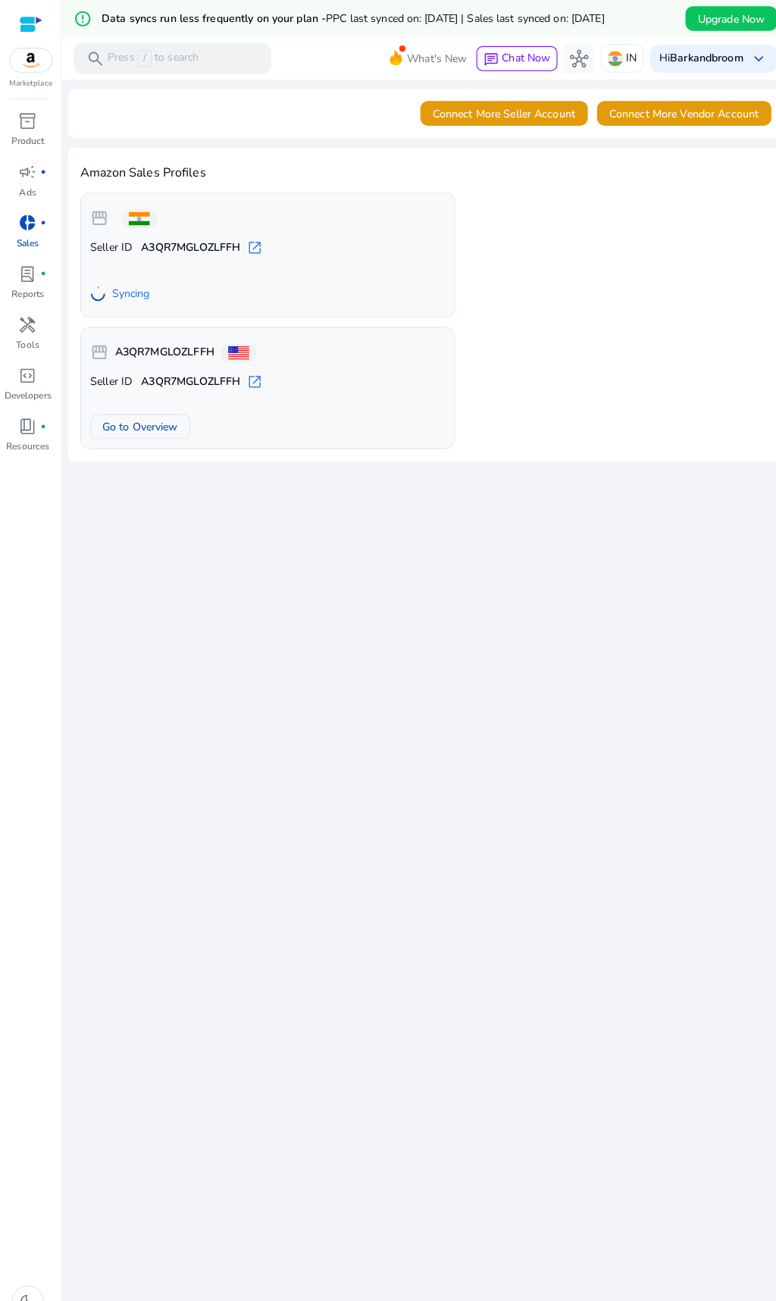
click at [297, 499] on div "We are getting things ready for you... Connect More Seller Account Connect More…" at bounding box center [418, 707] width 703 height 1259
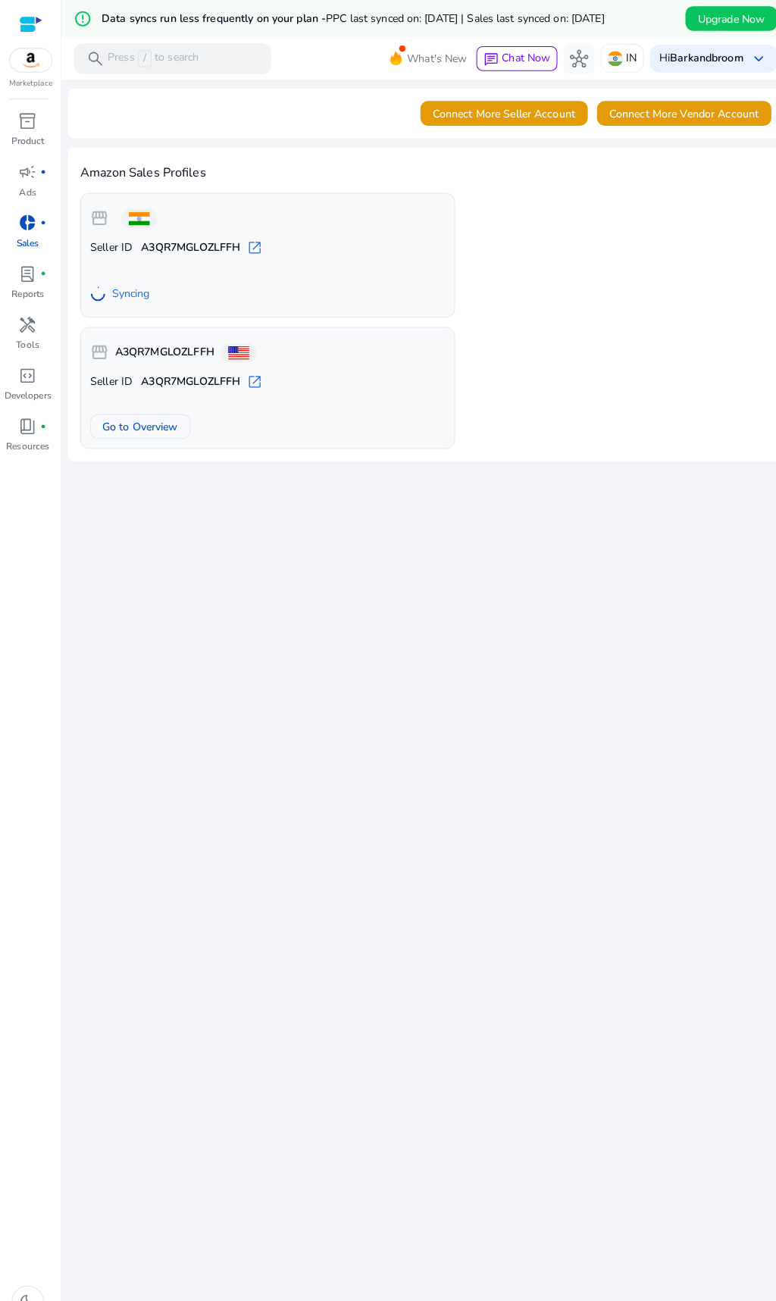
click at [297, 499] on div "We are getting things ready for you... Connect More Seller Account Connect More…" at bounding box center [418, 707] width 703 height 1259
click at [416, 767] on div "We are getting things ready for you... Connect More Seller Account Connect More…" at bounding box center [418, 707] width 703 height 1259
click at [563, 895] on div "We are getting things ready for you... Connect More Seller Account Connect More…" at bounding box center [418, 707] width 703 height 1259
click at [330, 912] on div "We are getting things ready for you... Connect More Seller Account Connect More…" at bounding box center [418, 707] width 703 height 1259
